Goal: Information Seeking & Learning: Learn about a topic

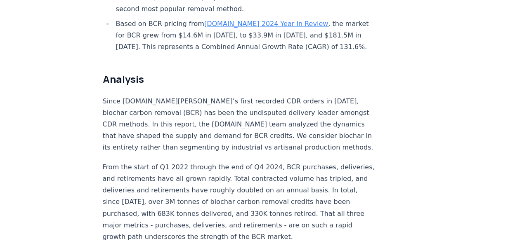
scroll to position [594, 0]
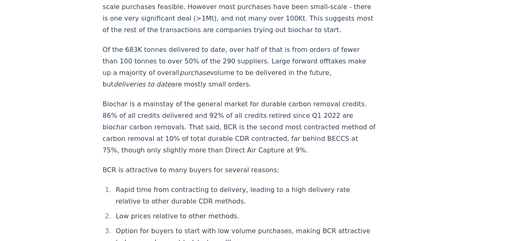
scroll to position [1073, 0]
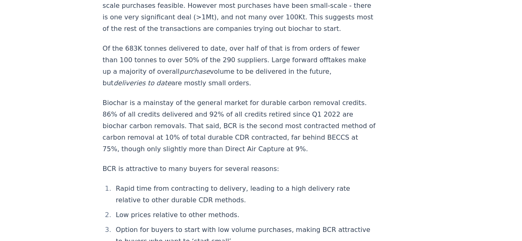
click at [319, 123] on p "Biochar is a mainstay of the general market for durable carbon removal credits.…" at bounding box center [239, 126] width 273 height 58
copy p "BECCS"
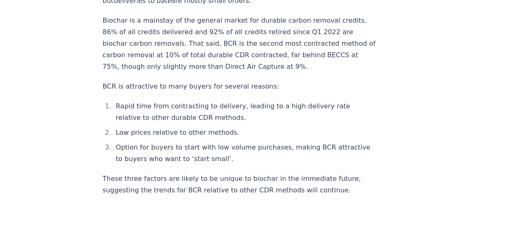
scroll to position [1172, 0]
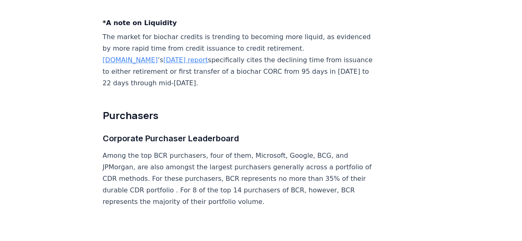
scroll to position [3268, 0]
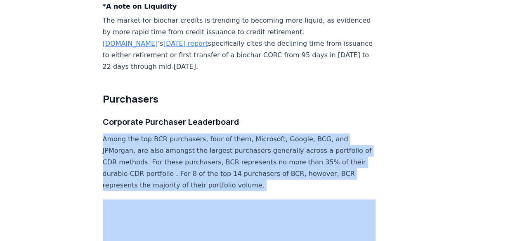
drag, startPoint x: 104, startPoint y: 137, endPoint x: 266, endPoint y: 189, distance: 169.9
click at [266, 189] on p "Among the top BCR purchasers, four of them, Microsoft, Google, BCG, and JPMorga…" at bounding box center [239, 163] width 273 height 58
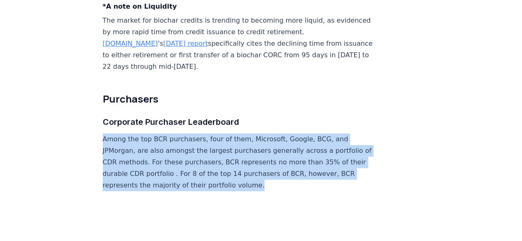
copy p "Among the top BCR purchasers, four of them, Microsoft, Google, BCG, and JPMorga…"
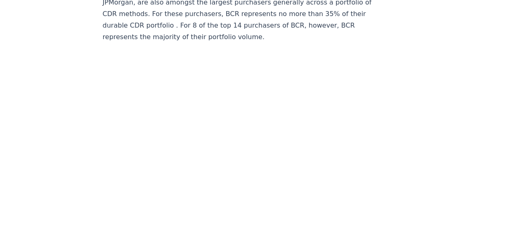
scroll to position [3433, 0]
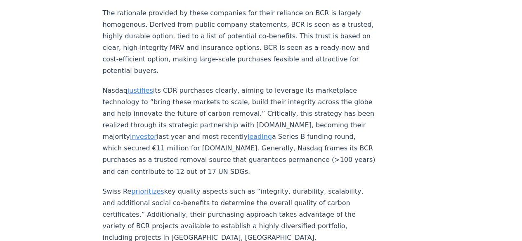
scroll to position [3675, 0]
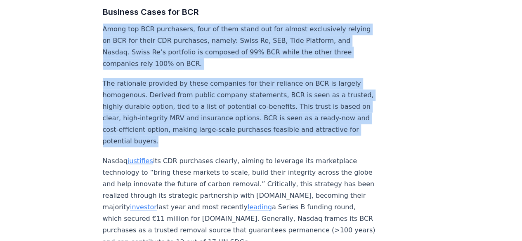
drag, startPoint x: 102, startPoint y: 24, endPoint x: 199, endPoint y: 142, distance: 152.7
copy div "Among top BCR purchasers, four of them stand out for almost exclusively relying…"
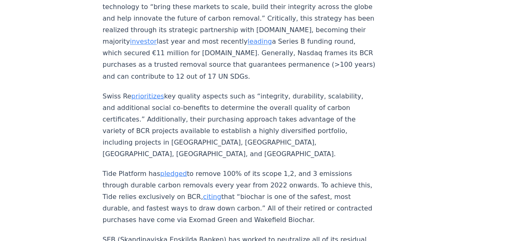
scroll to position [3846, 0]
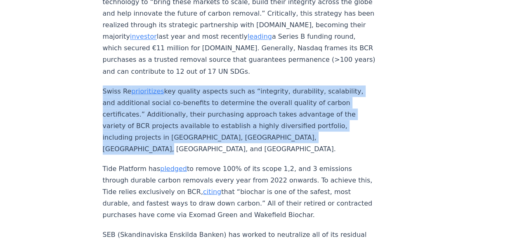
drag, startPoint x: 338, startPoint y: 133, endPoint x: 95, endPoint y: 87, distance: 247.3
copy p "Swiss Re prioritizes key quality aspects such as “integrity, durability, scalab…"
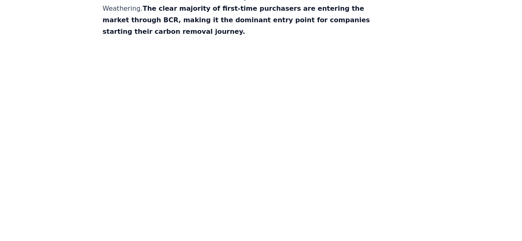
scroll to position [4209, 0]
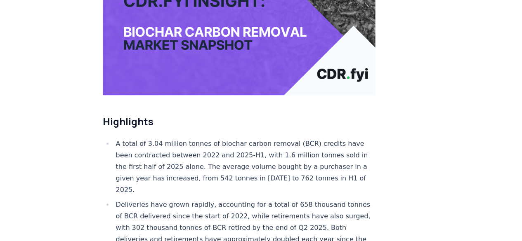
scroll to position [0, 0]
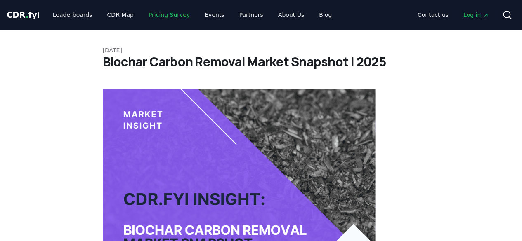
click at [163, 15] on link "Pricing Survey" at bounding box center [169, 14] width 54 height 15
